Goal: Task Accomplishment & Management: Use online tool/utility

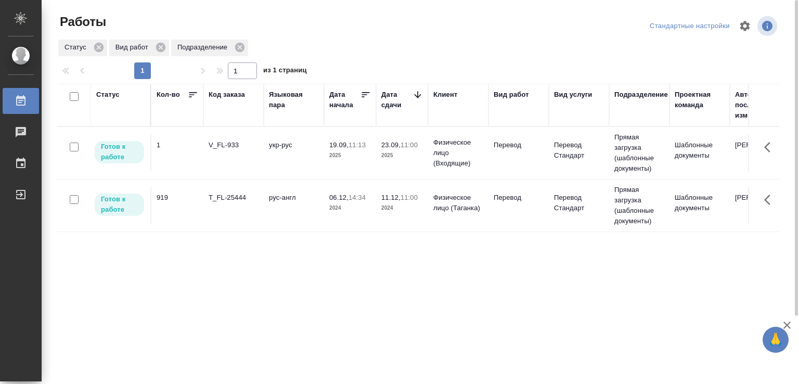
click at [283, 149] on td "укр-рус" at bounding box center [294, 153] width 60 height 36
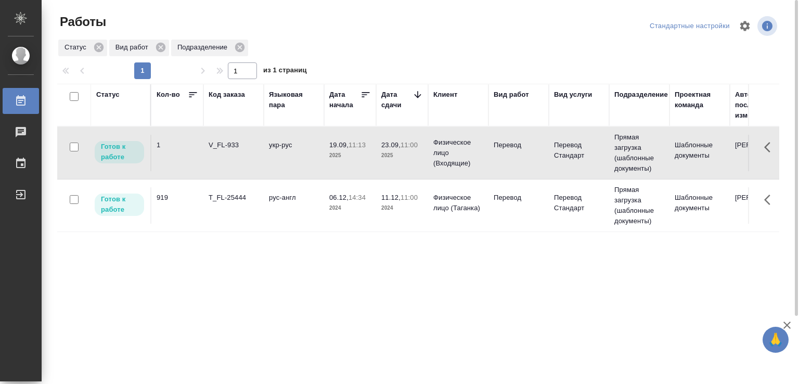
click at [283, 149] on td "укр-рус" at bounding box center [294, 153] width 60 height 36
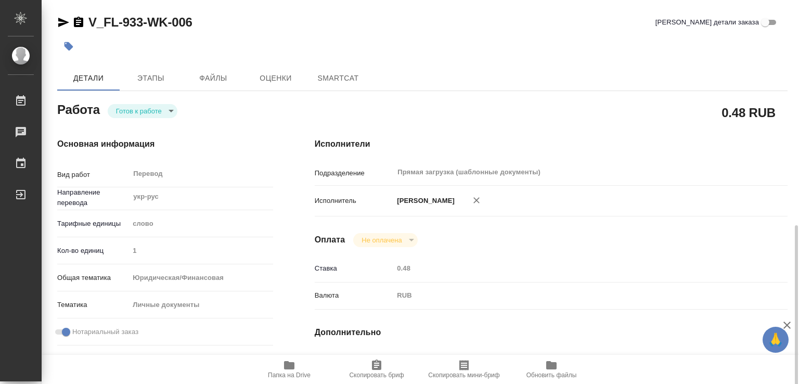
type textarea "x"
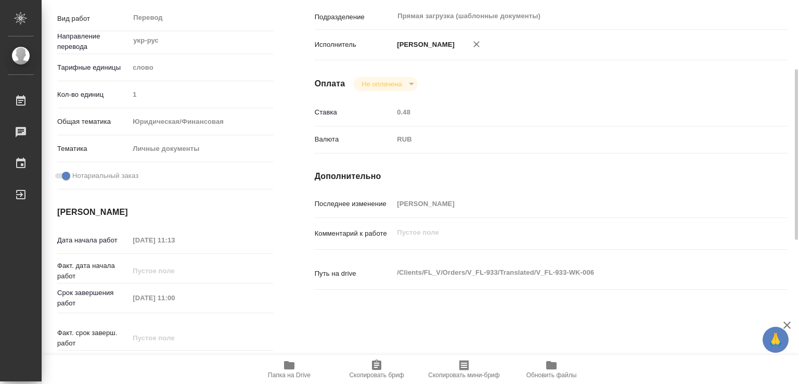
type textarea "x"
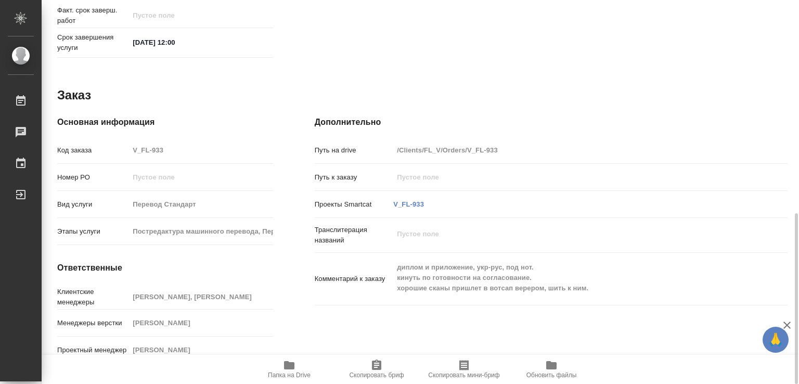
type textarea "x"
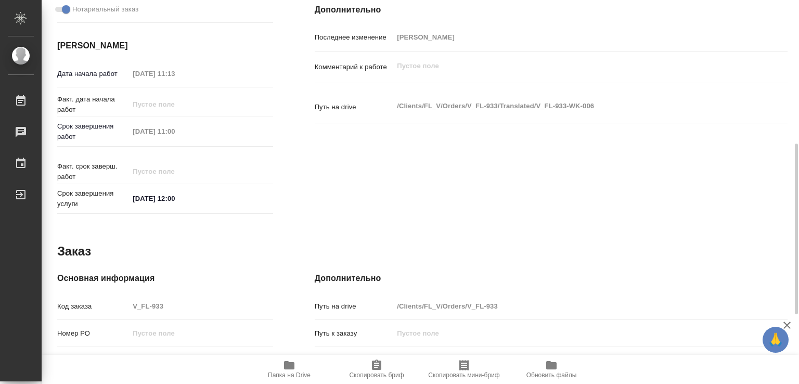
scroll to position [479, 0]
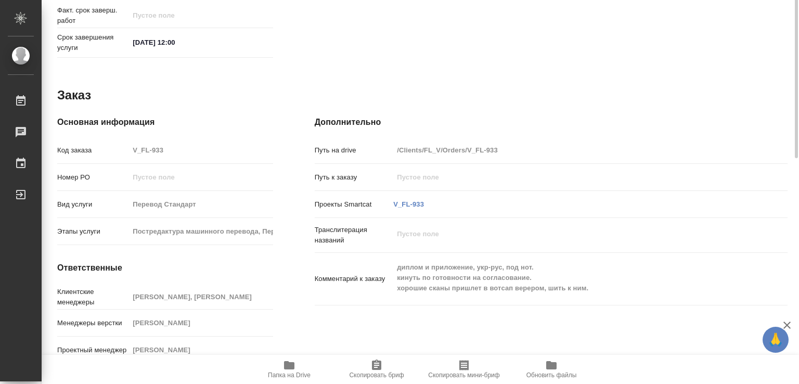
type textarea "x"
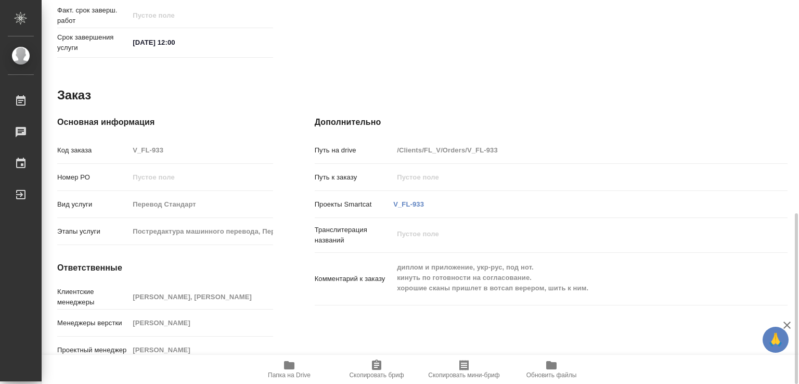
click at [294, 369] on icon "button" at bounding box center [289, 365] width 12 height 12
